Goal: Task Accomplishment & Management: Use online tool/utility

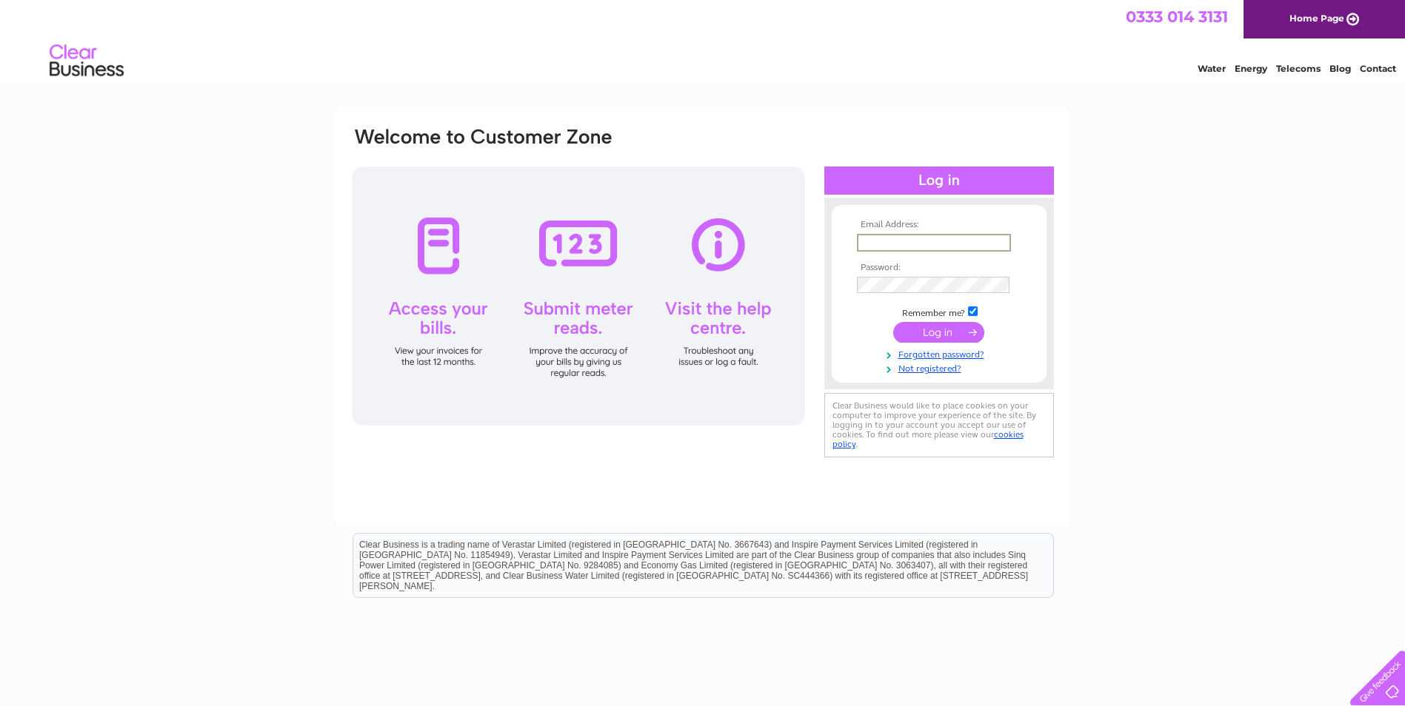
type input "kevin.schofield110@btinternet.com"
click at [962, 328] on input "submit" at bounding box center [938, 332] width 91 height 21
click at [964, 340] on input "submit" at bounding box center [938, 331] width 91 height 21
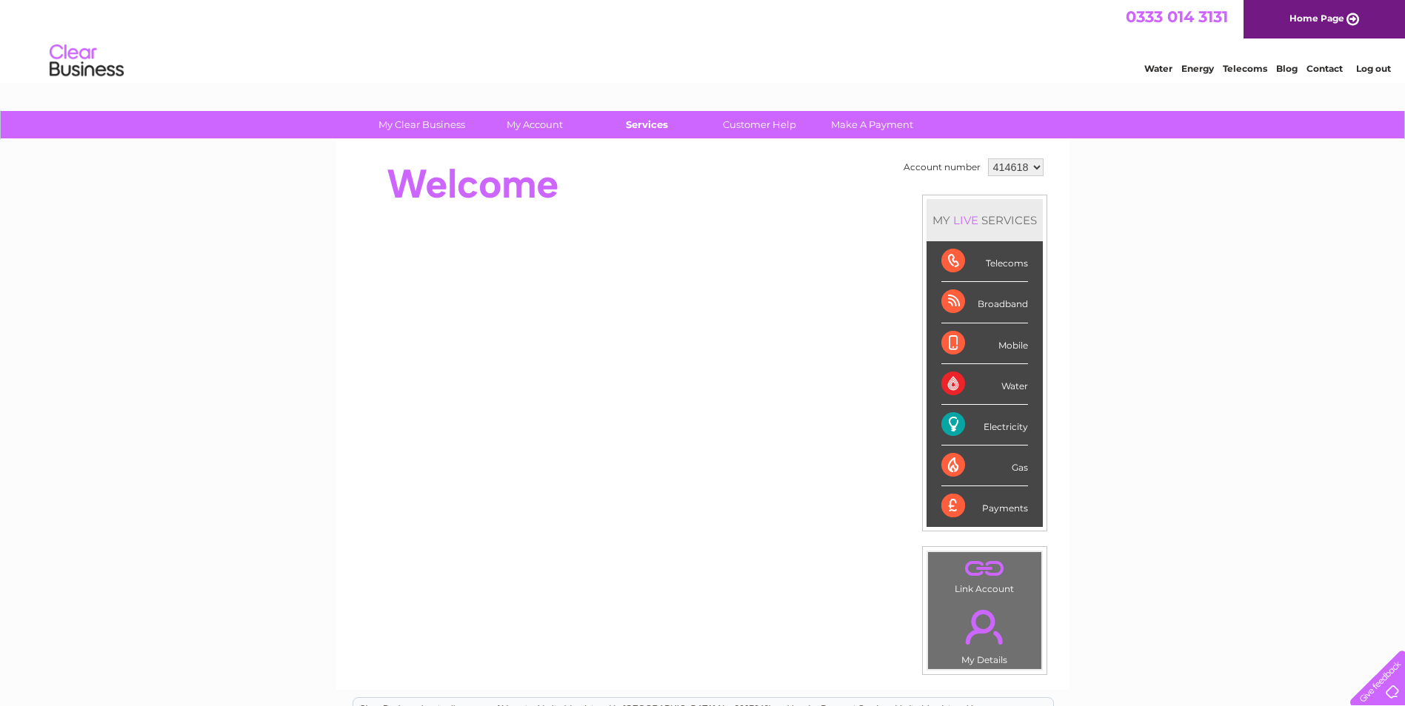
click at [660, 124] on link "Services" at bounding box center [647, 124] width 122 height 27
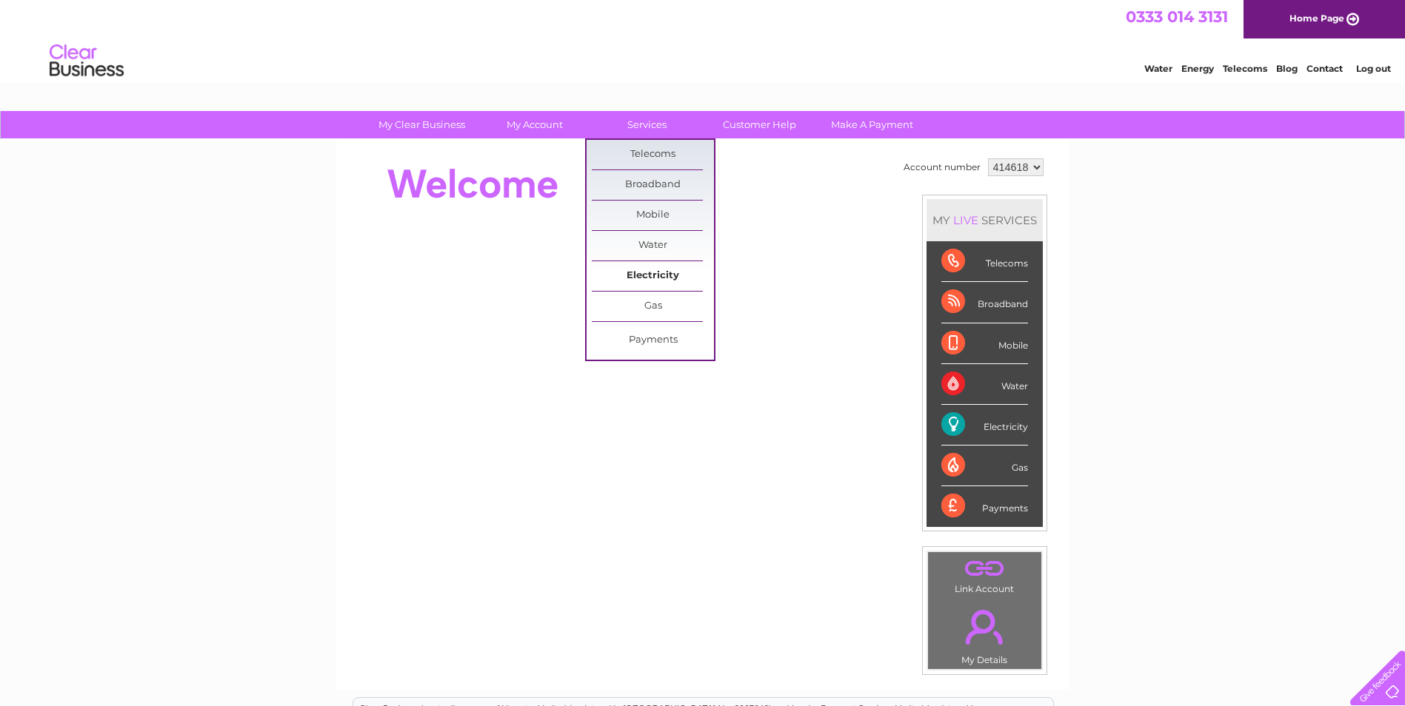
click at [681, 278] on link "Electricity" at bounding box center [653, 276] width 122 height 30
click at [798, 278] on link "Submit Meter Read" at bounding box center [777, 280] width 122 height 30
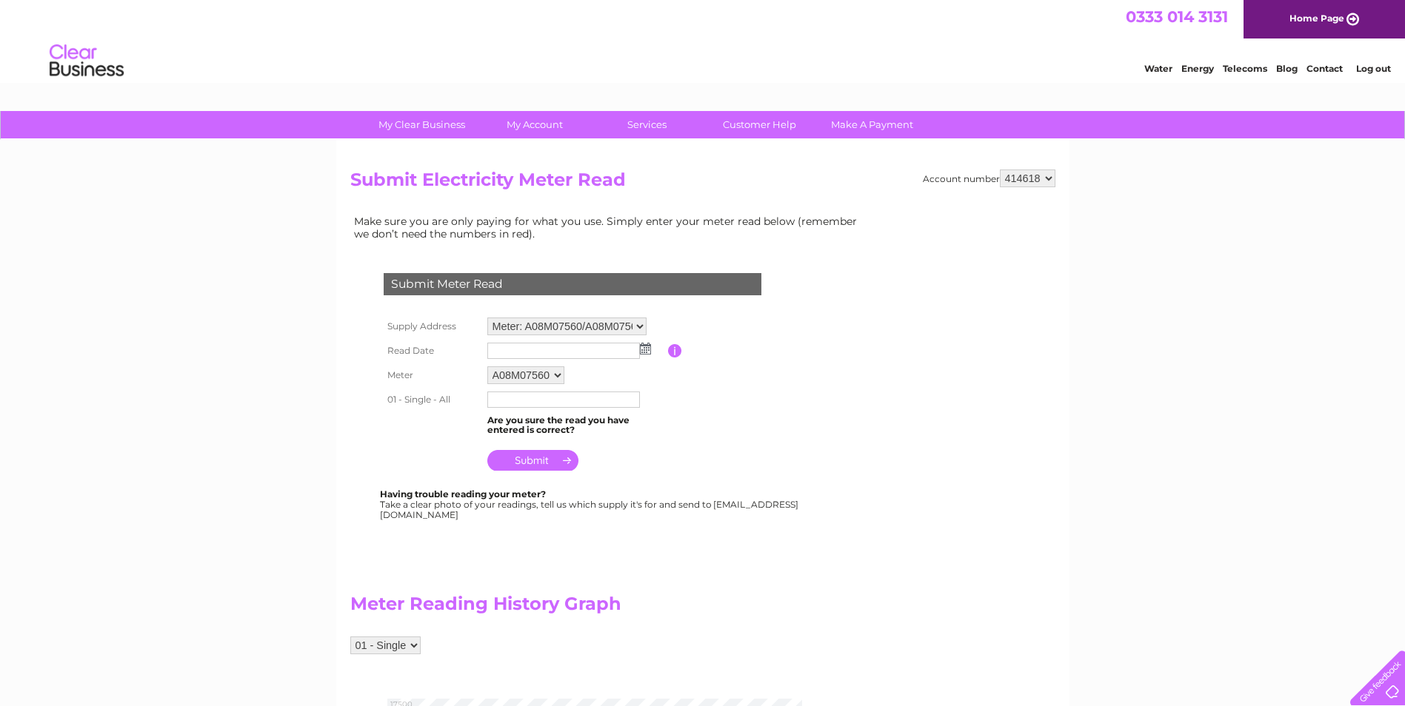
click at [595, 350] on input "text" at bounding box center [563, 351] width 153 height 16
click at [648, 352] on img at bounding box center [646, 350] width 11 height 12
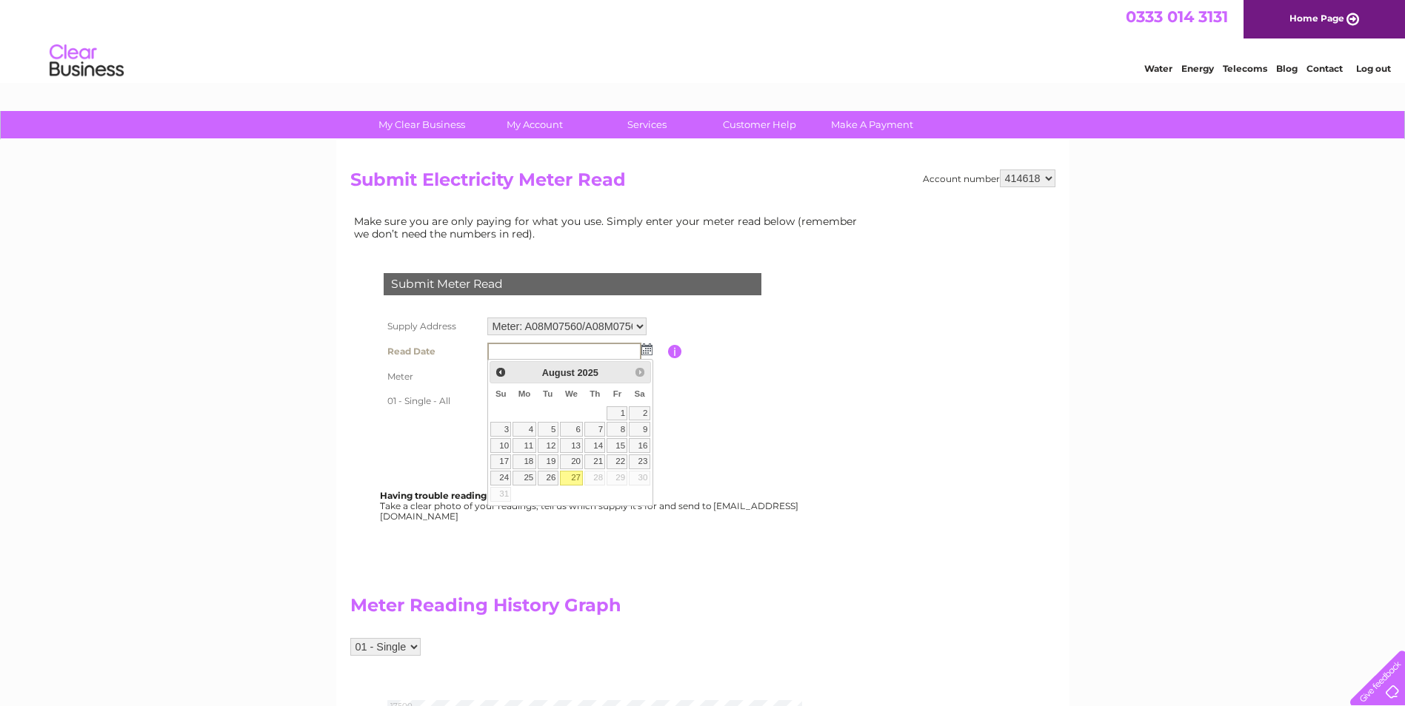
click at [578, 479] on link "27" at bounding box center [572, 478] width 24 height 15
type input "2025/08/27"
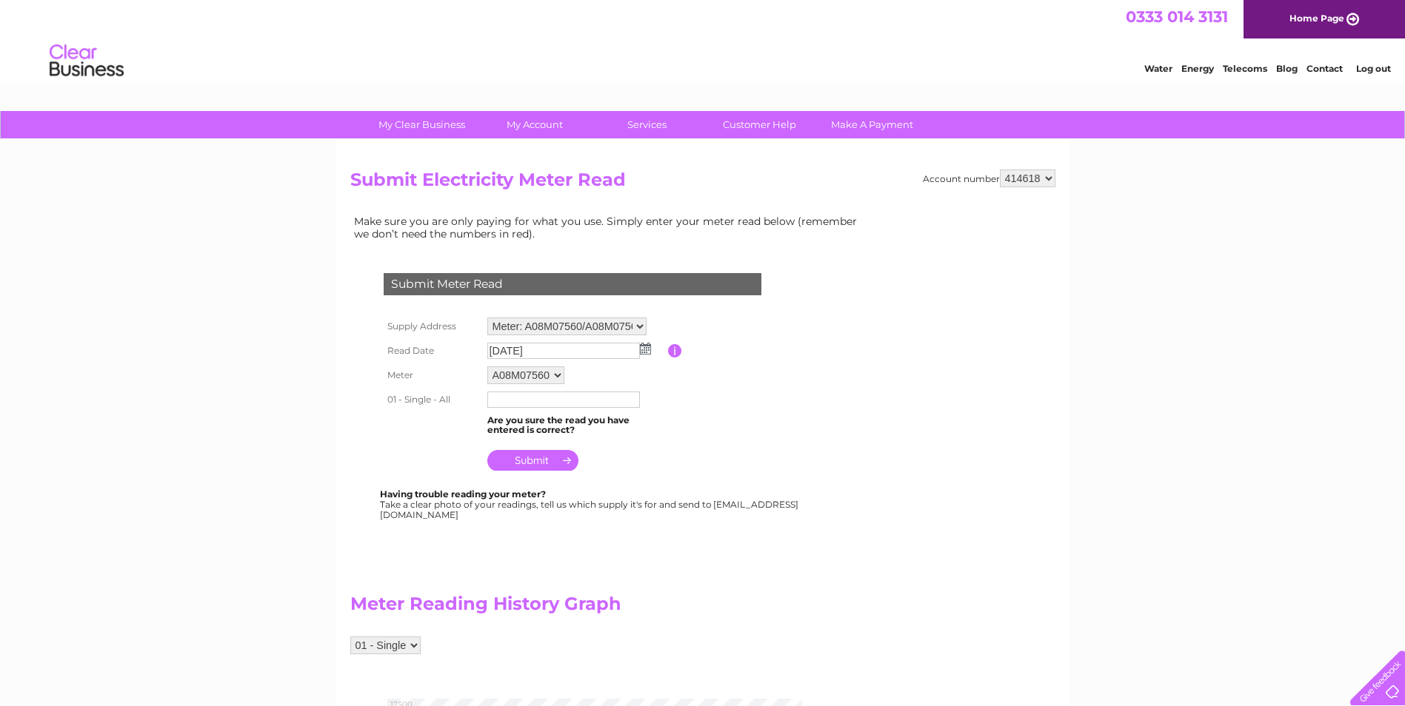
click at [561, 403] on input "text" at bounding box center [563, 400] width 153 height 16
type input "16886"
click at [544, 469] on input "submit" at bounding box center [532, 462] width 91 height 21
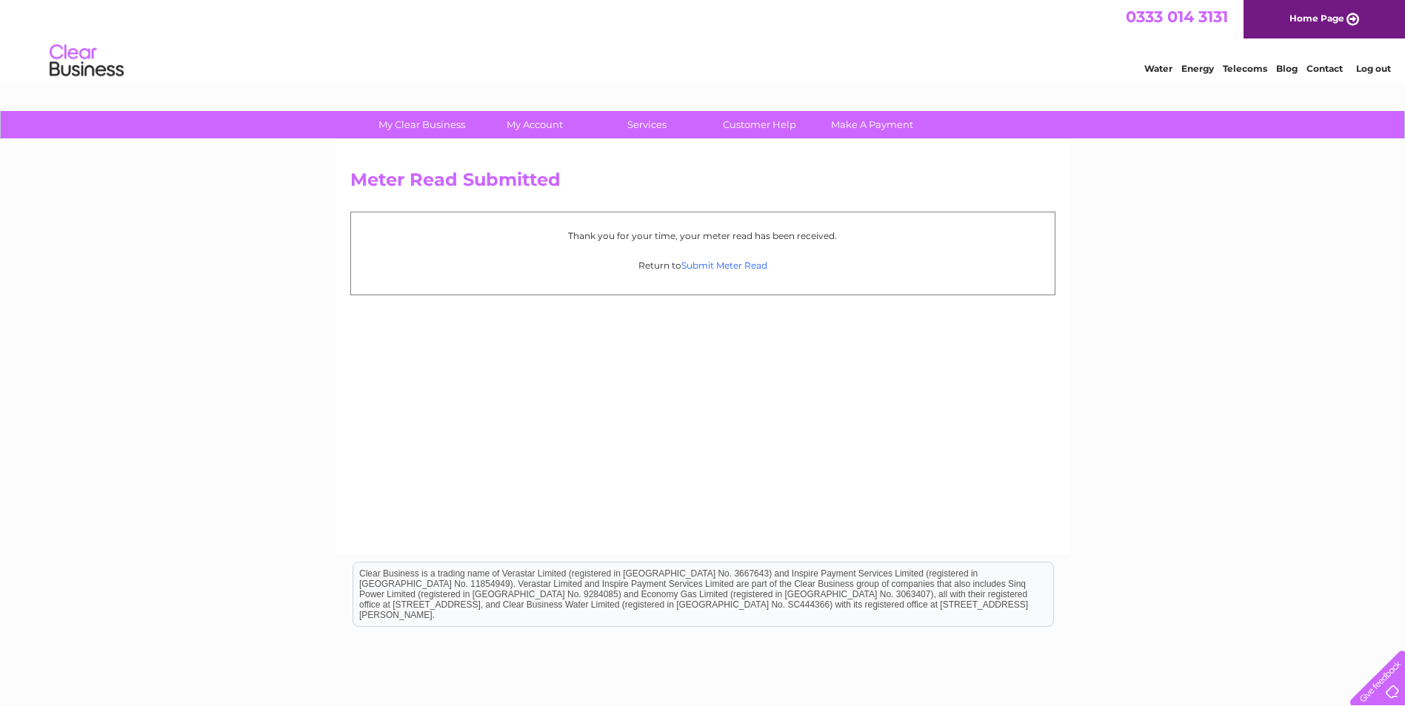
click at [744, 267] on link "Submit Meter Read" at bounding box center [724, 265] width 86 height 11
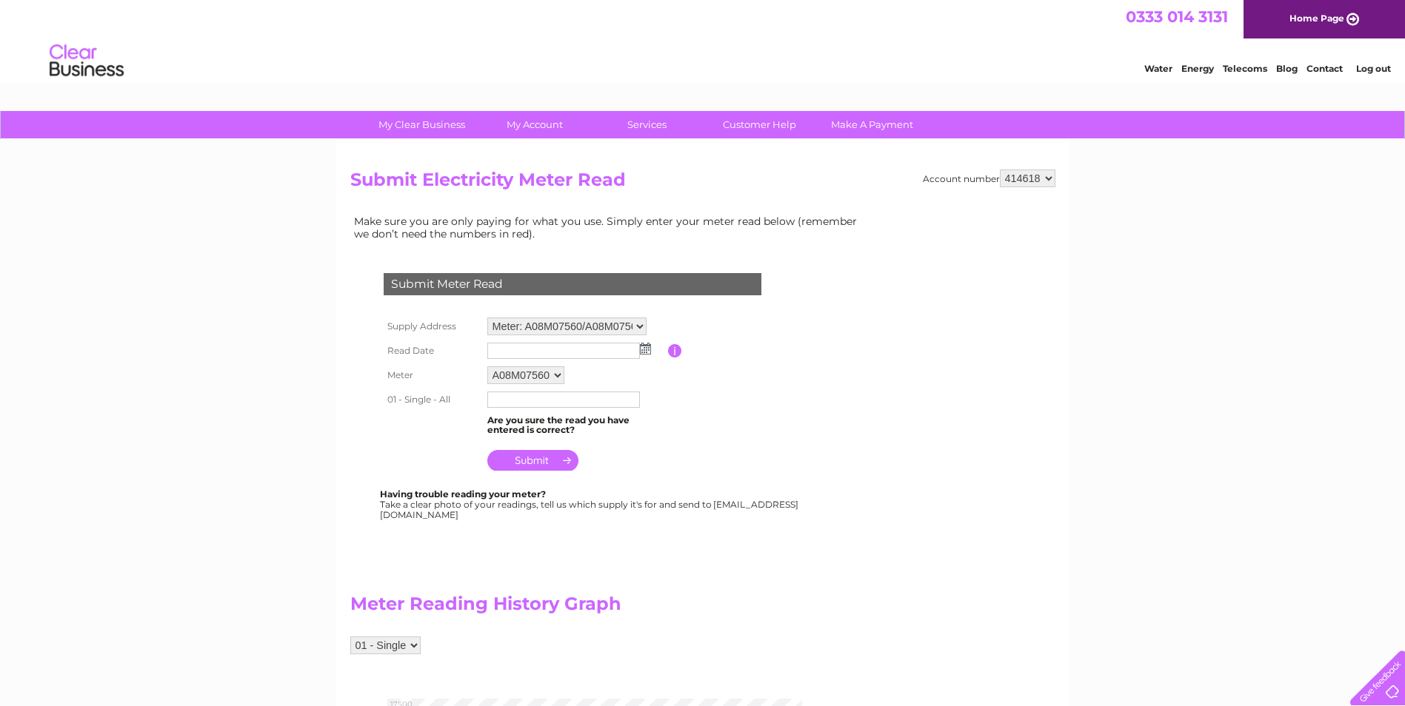
click at [561, 378] on select "A08M07560 A08M07561 A08M07569" at bounding box center [525, 376] width 77 height 18
select select "125795"
click at [487, 367] on select "A08M07560 A08M07561 A08M07569" at bounding box center [526, 376] width 78 height 19
click at [645, 353] on img at bounding box center [645, 349] width 11 height 12
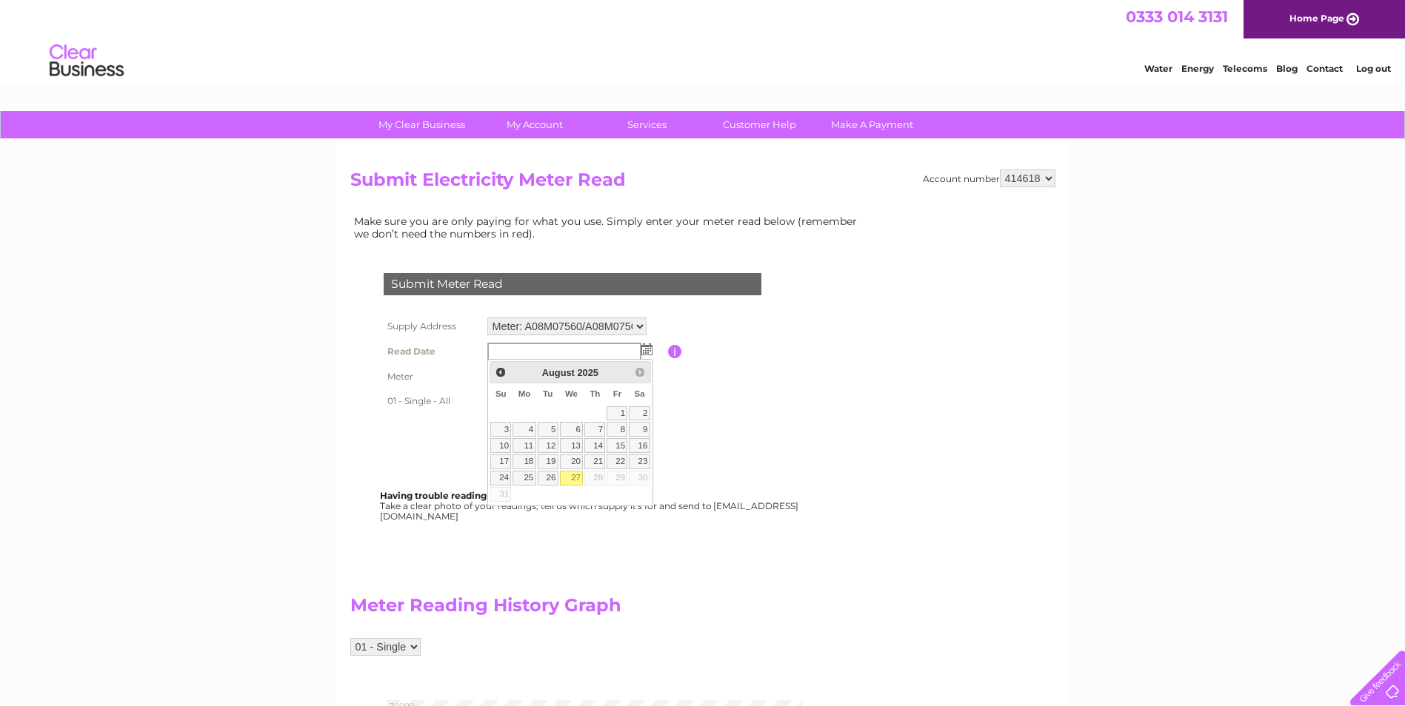
click at [581, 481] on link "27" at bounding box center [572, 478] width 24 height 15
type input "[DATE]"
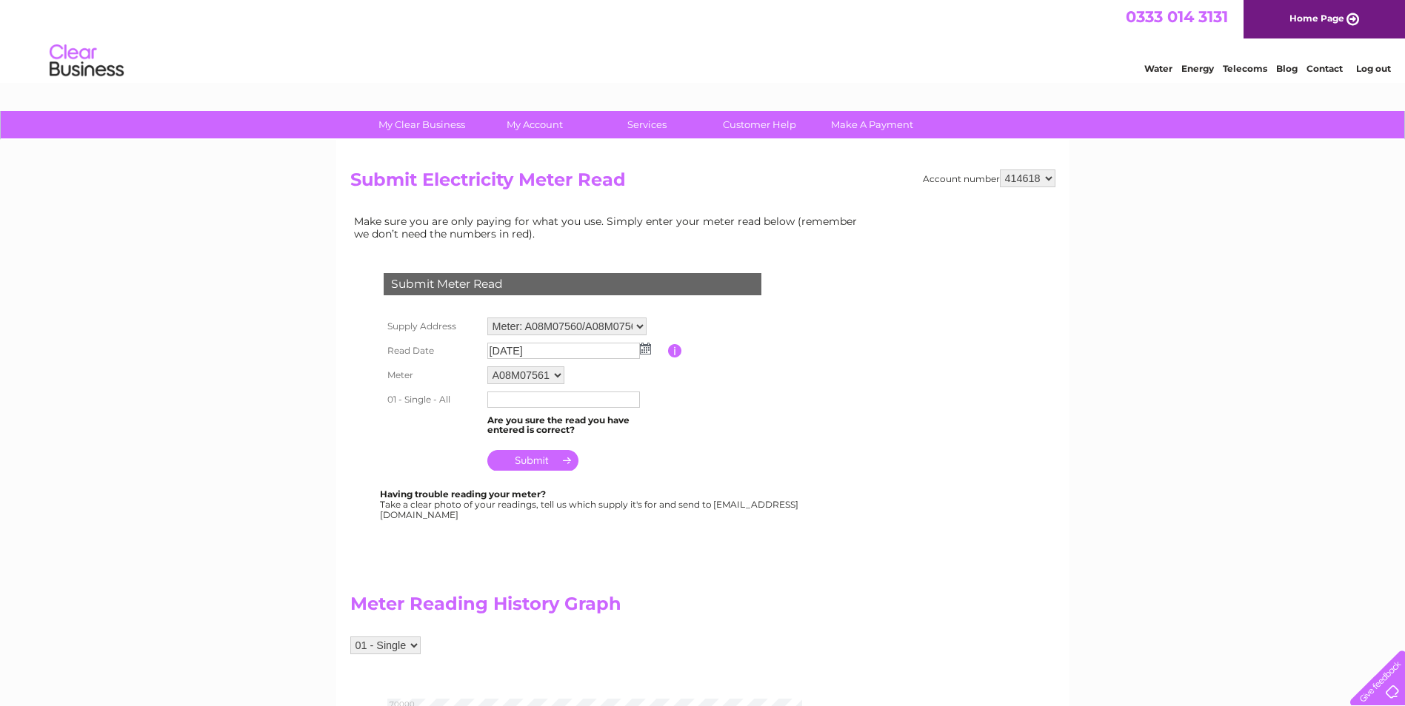
click at [573, 403] on input "text" at bounding box center [563, 400] width 153 height 16
type input "67448"
click at [552, 464] on input "submit" at bounding box center [532, 462] width 91 height 21
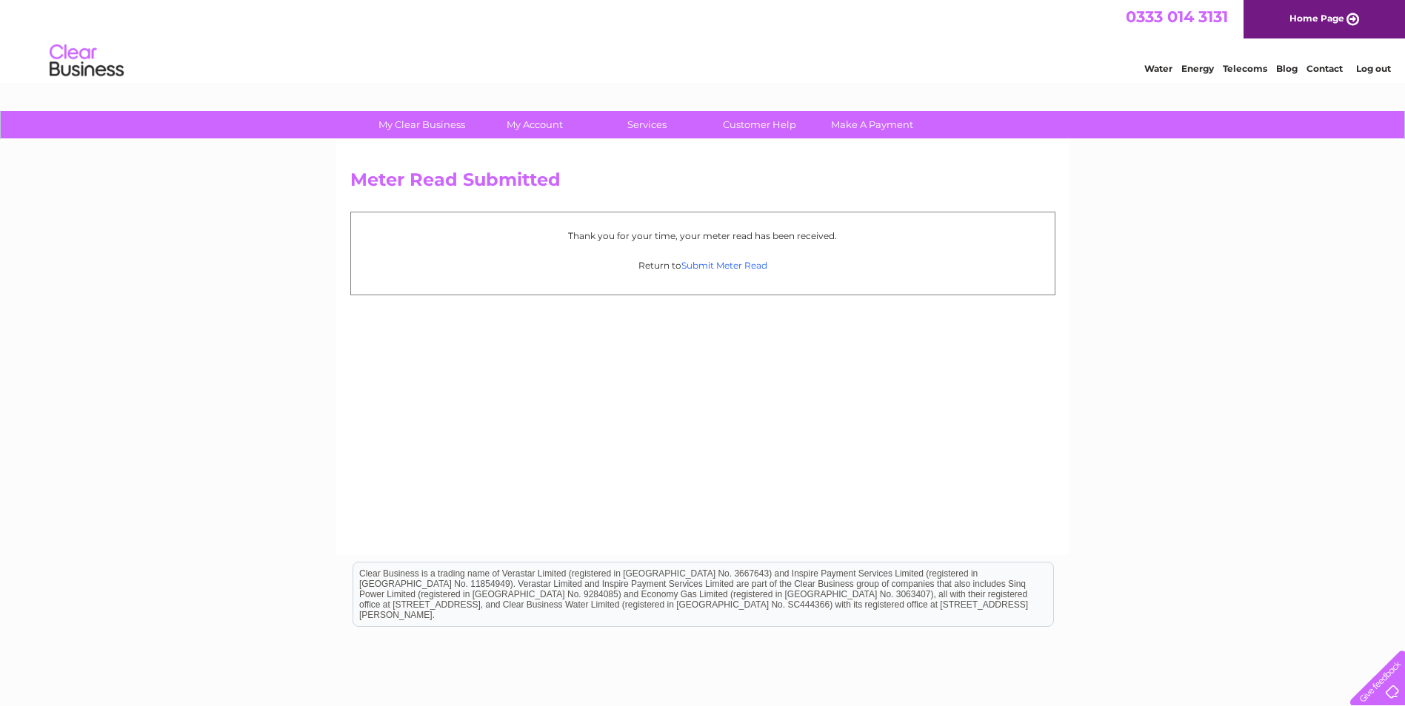
click at [744, 270] on link "Submit Meter Read" at bounding box center [724, 265] width 86 height 11
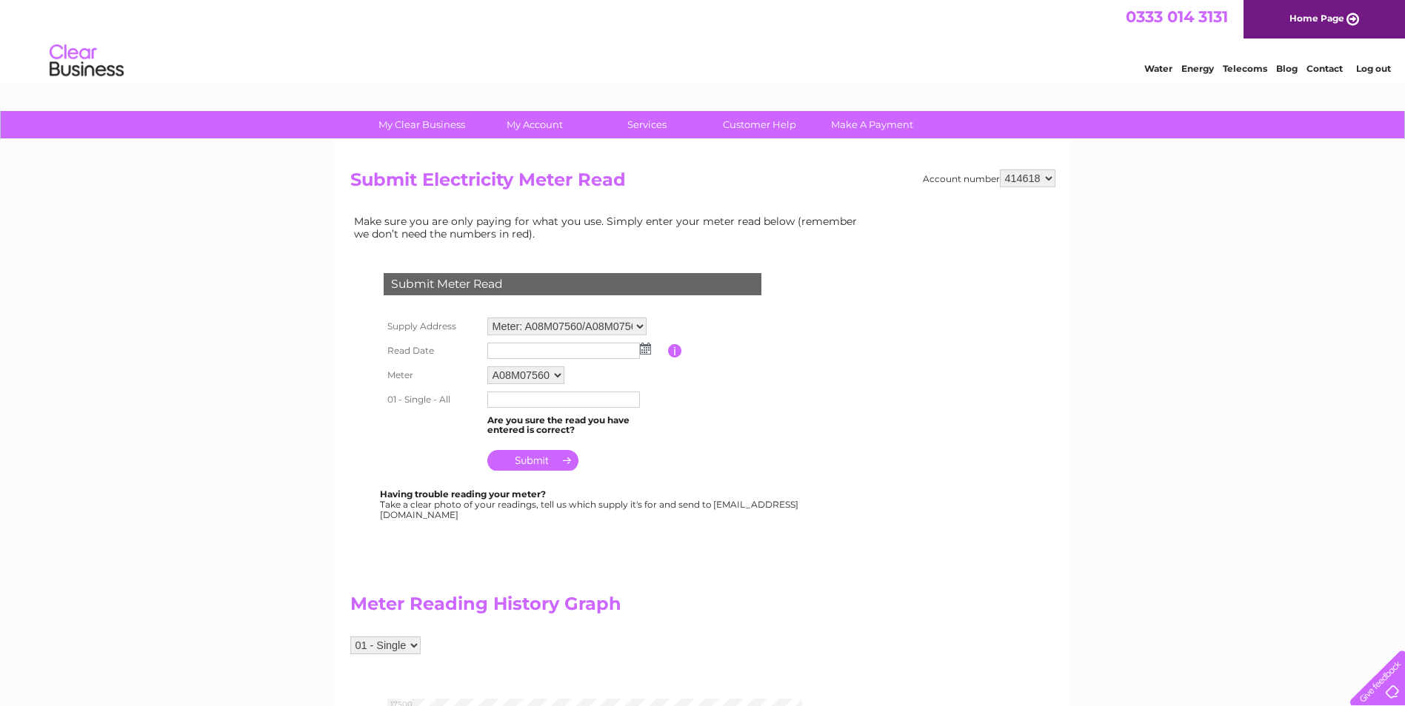
click at [649, 353] on img at bounding box center [645, 349] width 11 height 12
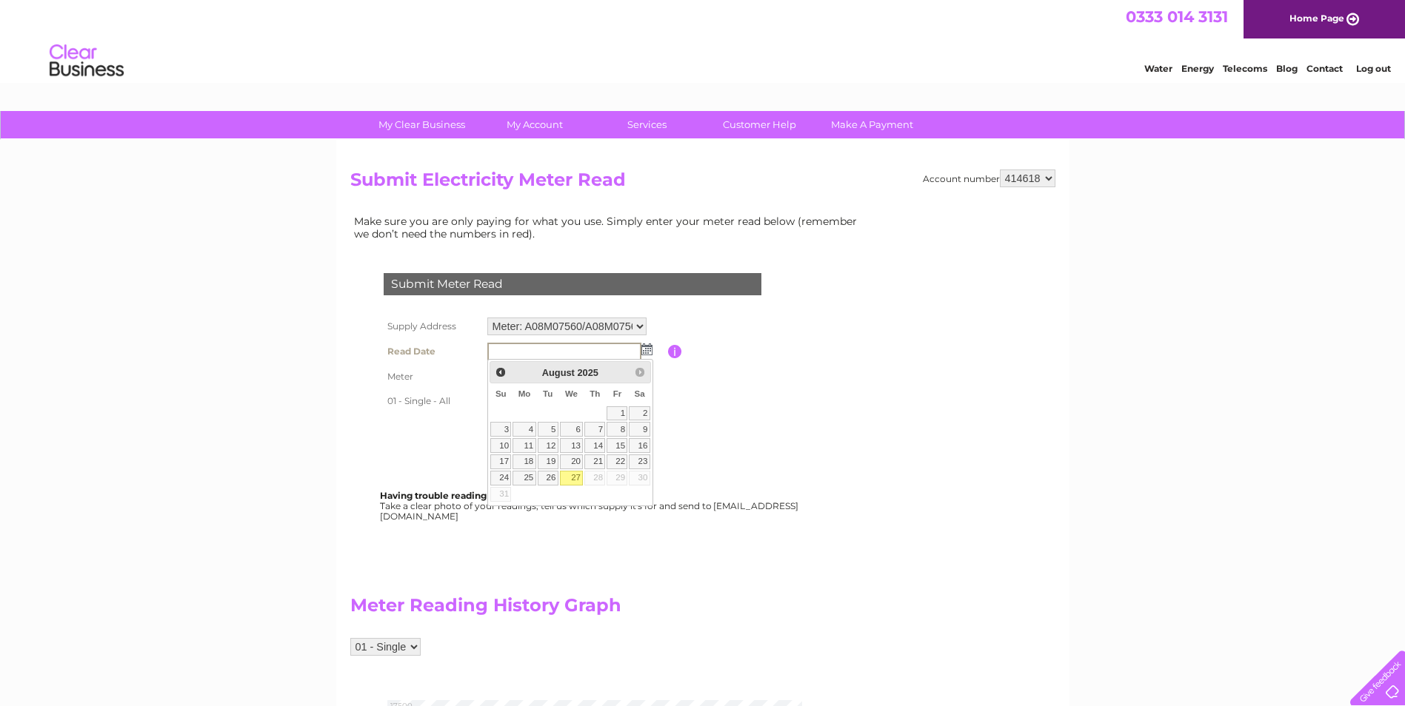
click at [578, 480] on link "27" at bounding box center [572, 478] width 24 height 15
type input "2025/08/27"
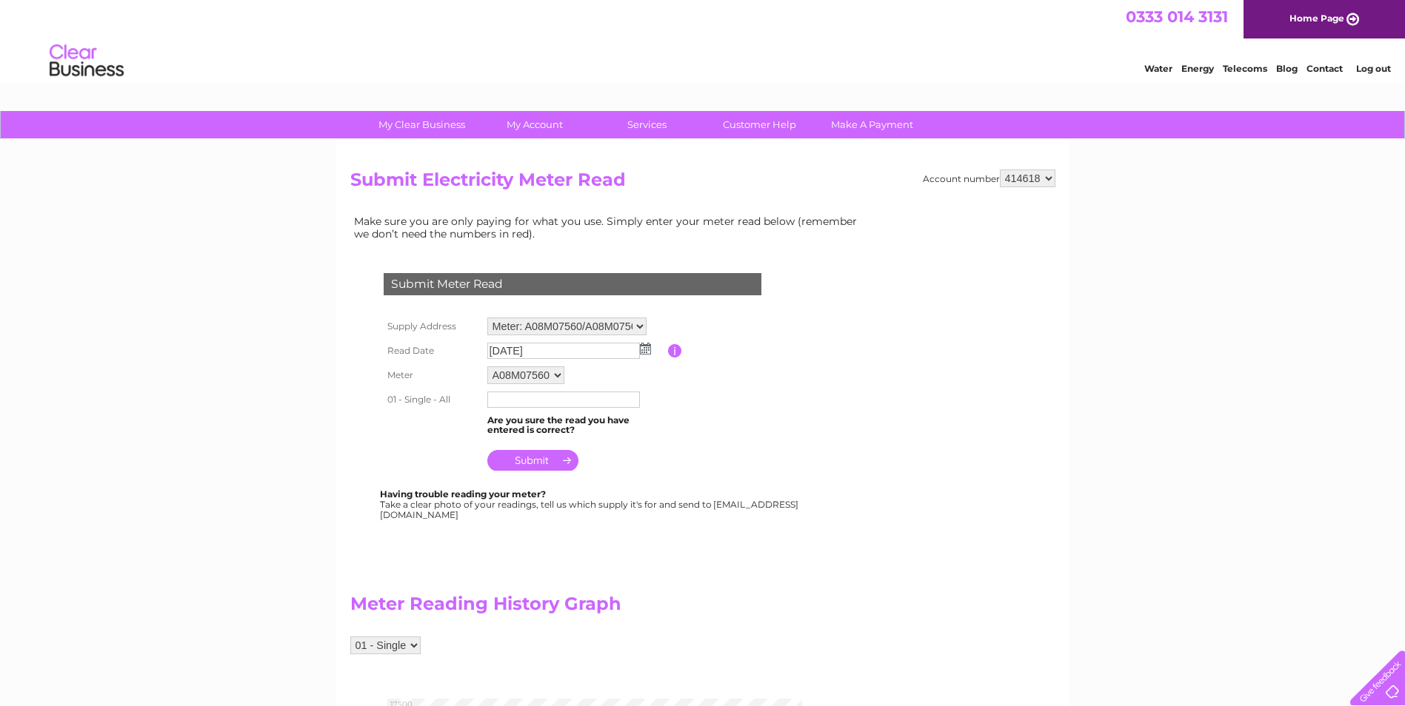
click at [561, 378] on select "A08M07560 A08M07561 A08M07569" at bounding box center [525, 376] width 77 height 18
select select "125796"
click at [487, 367] on select "A08M07560 A08M07561 A08M07569" at bounding box center [526, 376] width 78 height 19
click at [648, 348] on img at bounding box center [645, 349] width 11 height 12
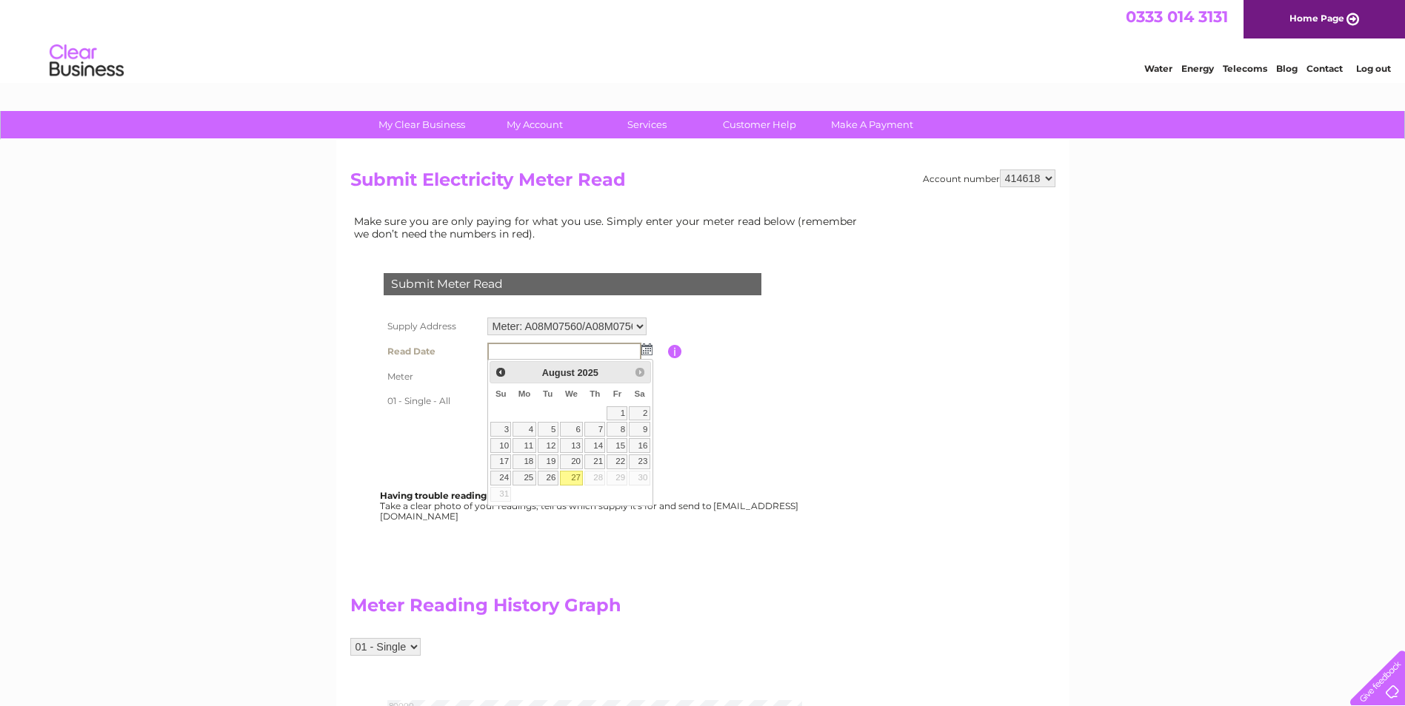
click at [576, 482] on link "27" at bounding box center [572, 478] width 24 height 15
type input "2025/08/27"
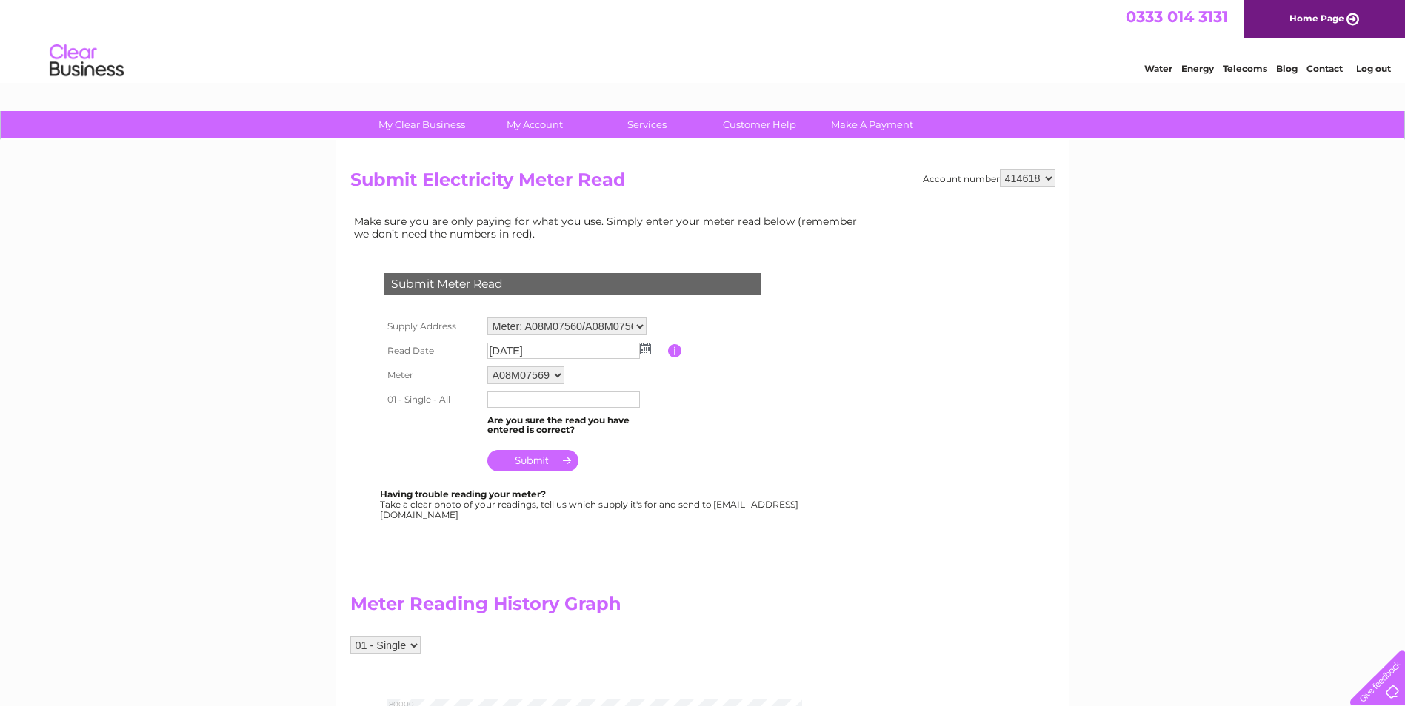
click at [589, 404] on input "text" at bounding box center [563, 400] width 153 height 16
type input "77769"
click at [541, 462] on input "submit" at bounding box center [532, 462] width 91 height 21
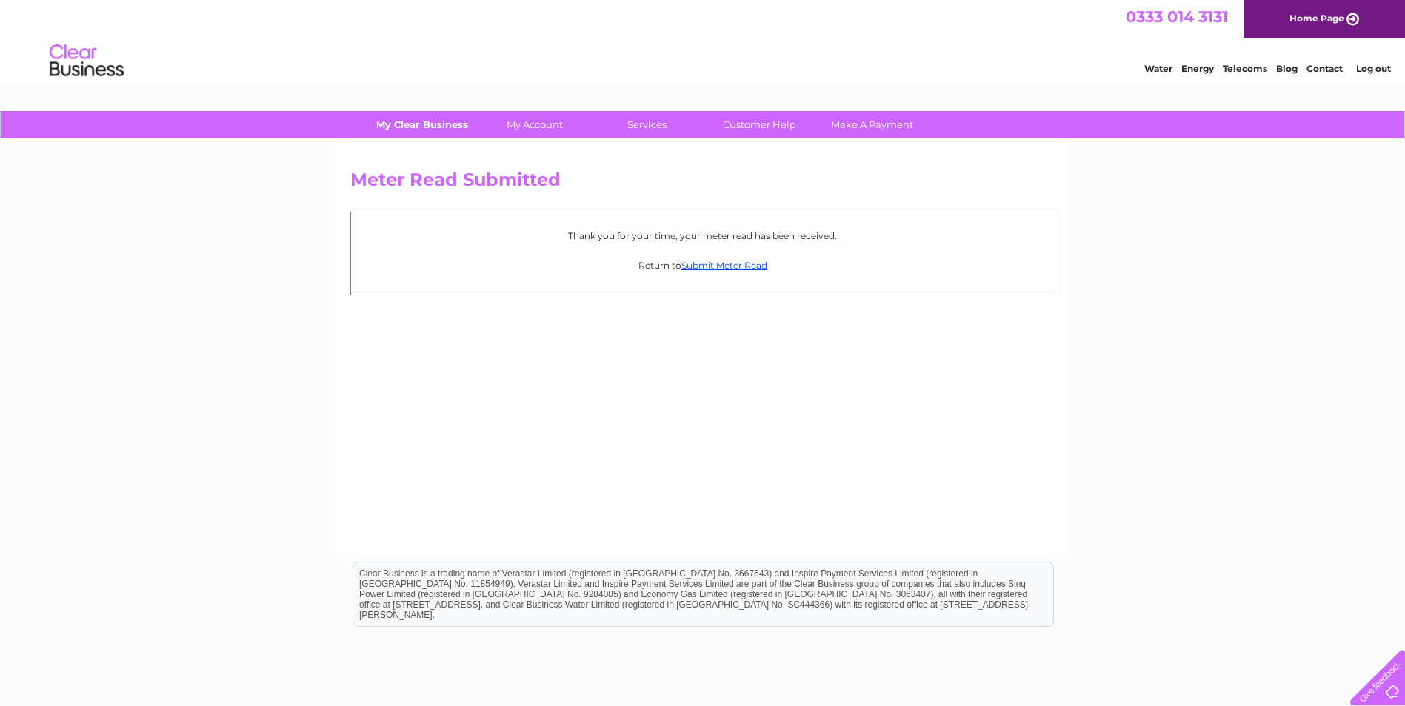
click at [446, 130] on link "My Clear Business" at bounding box center [422, 124] width 122 height 27
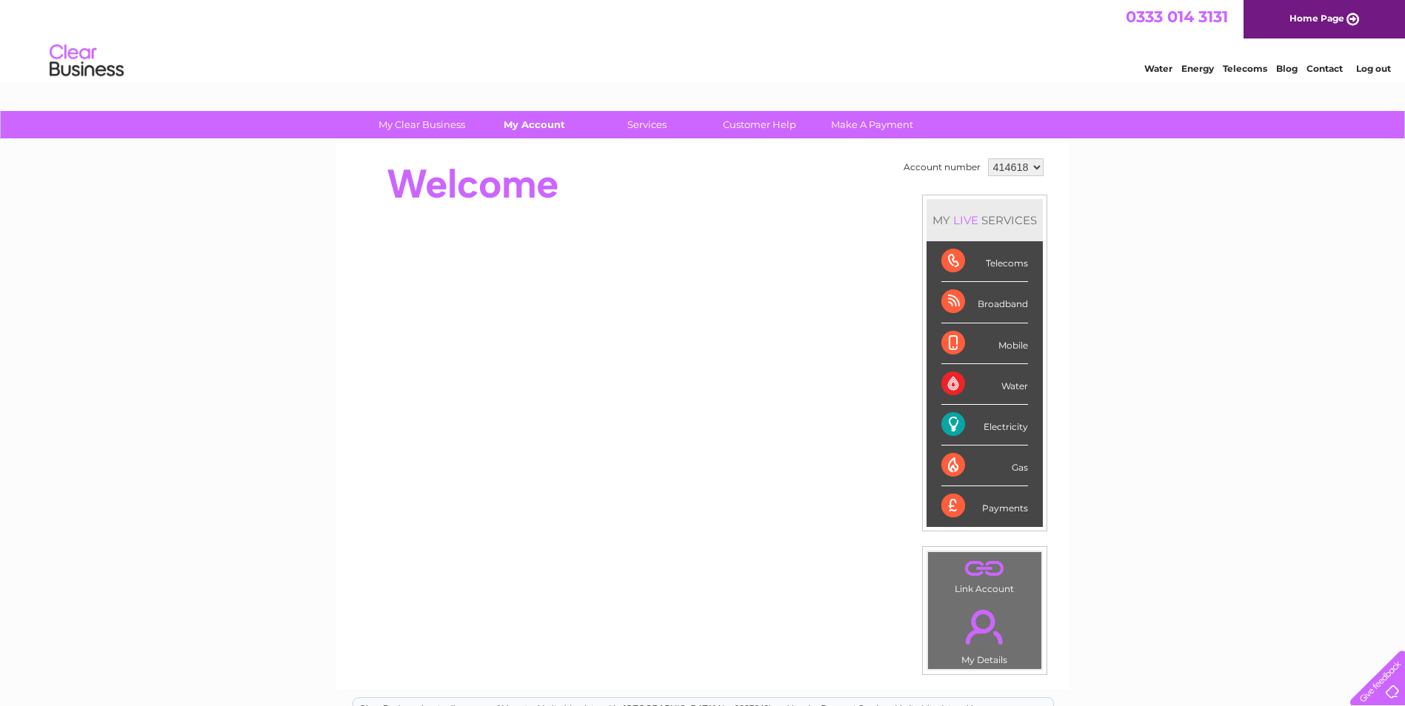
click at [541, 124] on link "My Account" at bounding box center [534, 124] width 122 height 27
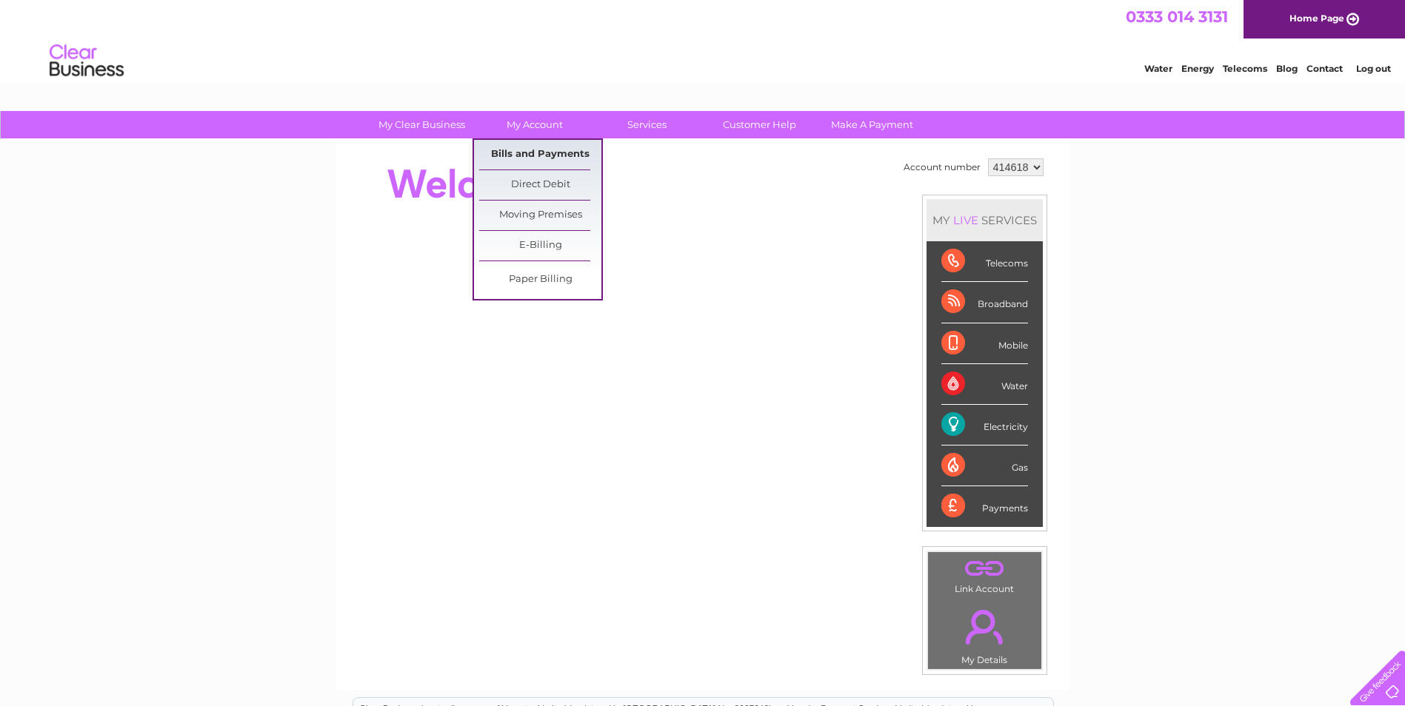
click at [566, 156] on link "Bills and Payments" at bounding box center [540, 155] width 122 height 30
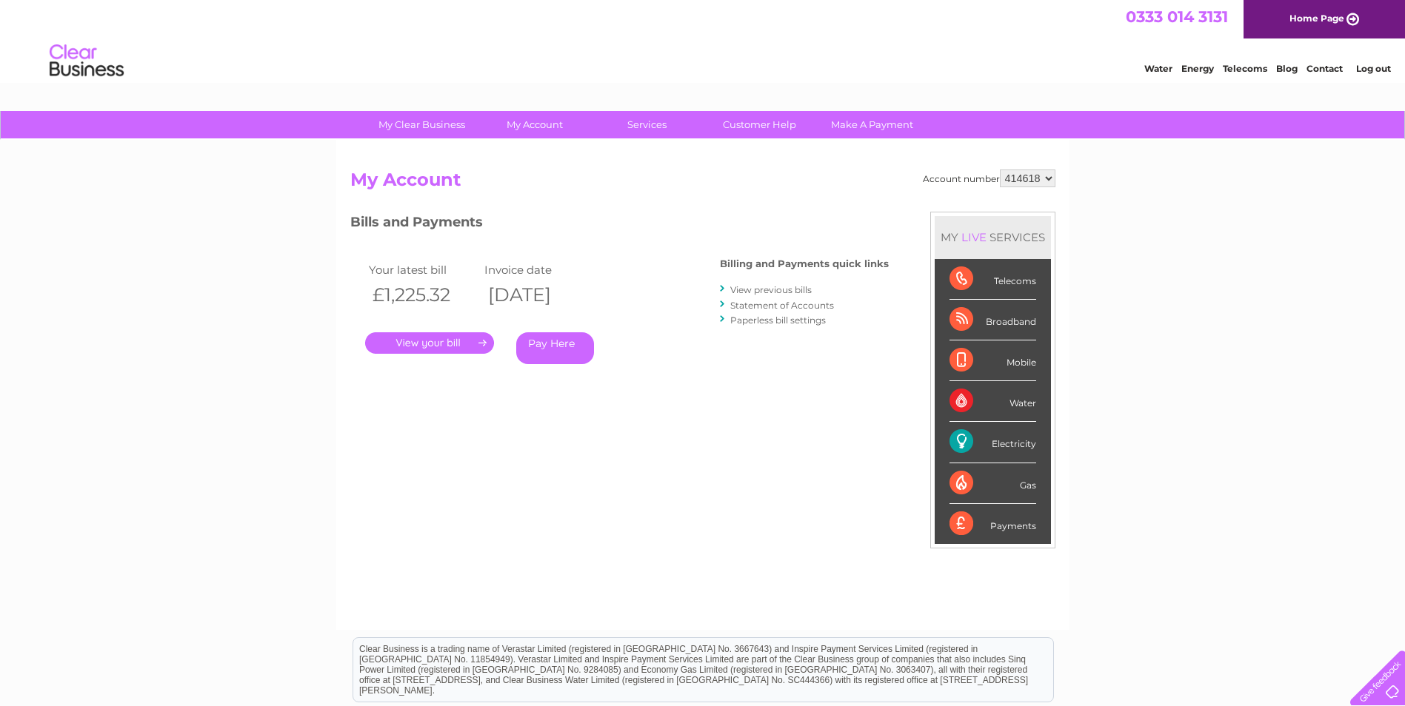
click at [1016, 440] on div "Electricity" at bounding box center [992, 442] width 87 height 41
click at [975, 451] on div "Electricity" at bounding box center [992, 442] width 87 height 41
click at [1018, 447] on div "Electricity" at bounding box center [992, 442] width 87 height 41
click at [806, 290] on link "View previous bills" at bounding box center [770, 289] width 81 height 11
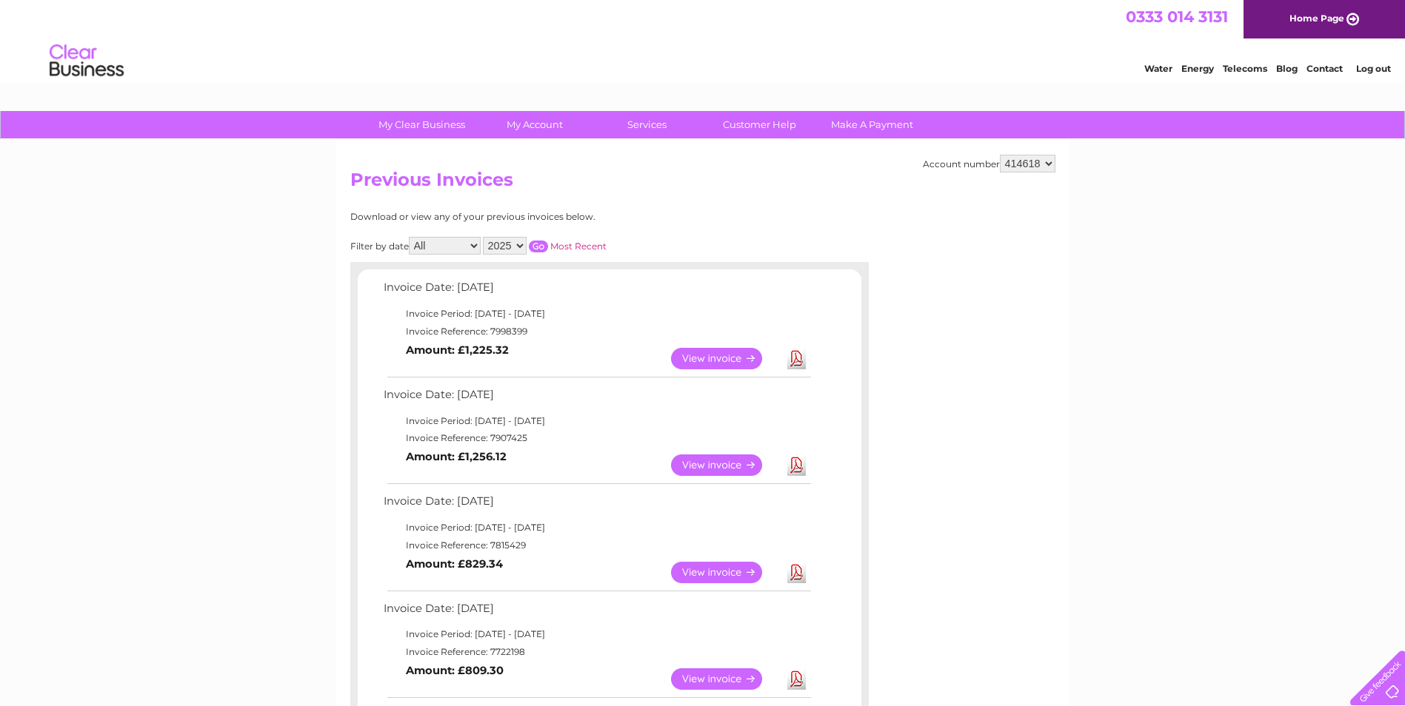
click at [1380, 18] on link "Home Page" at bounding box center [1323, 19] width 161 height 39
